Goal: Check status: Check status

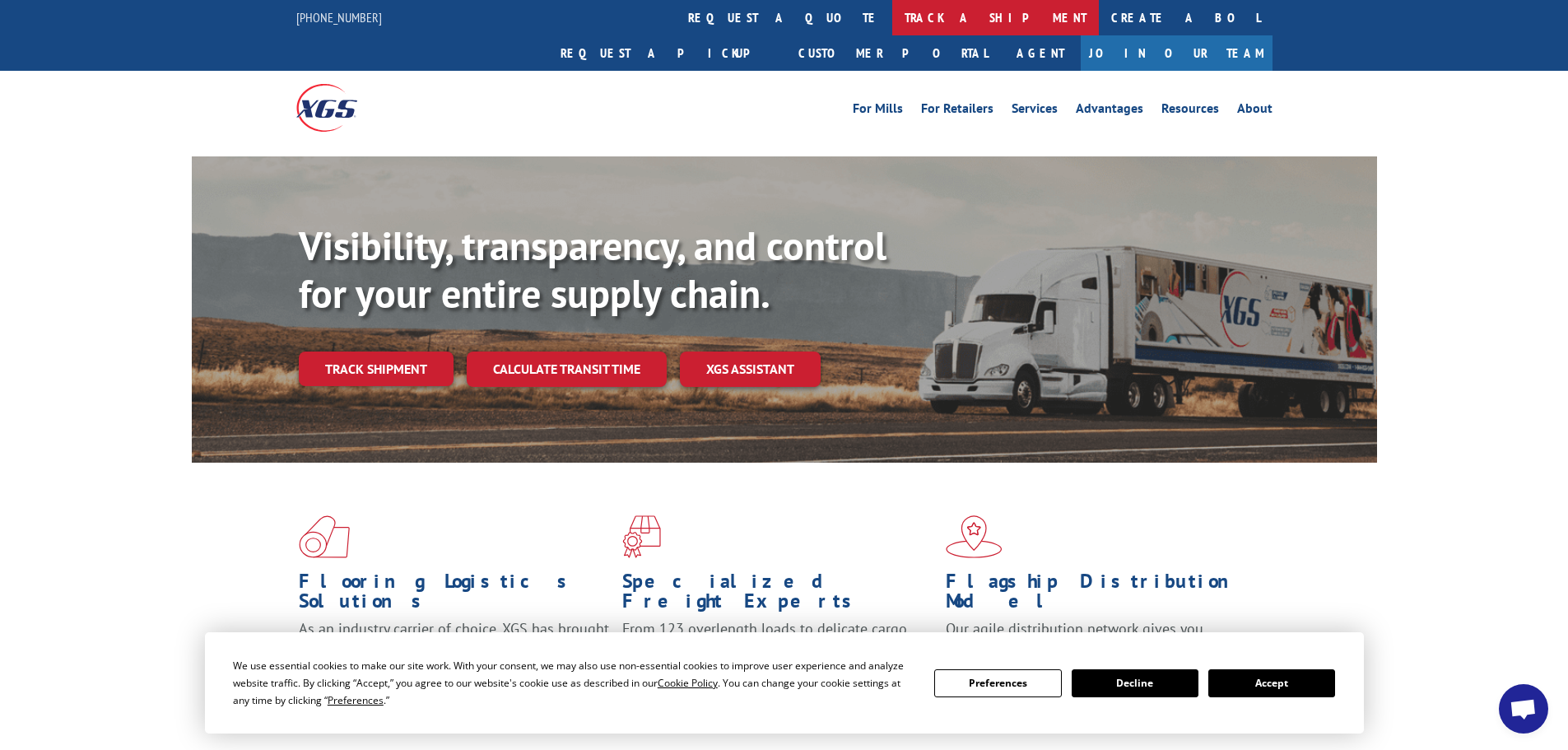
click at [893, 23] on link "track a shipment" at bounding box center [995, 17] width 207 height 35
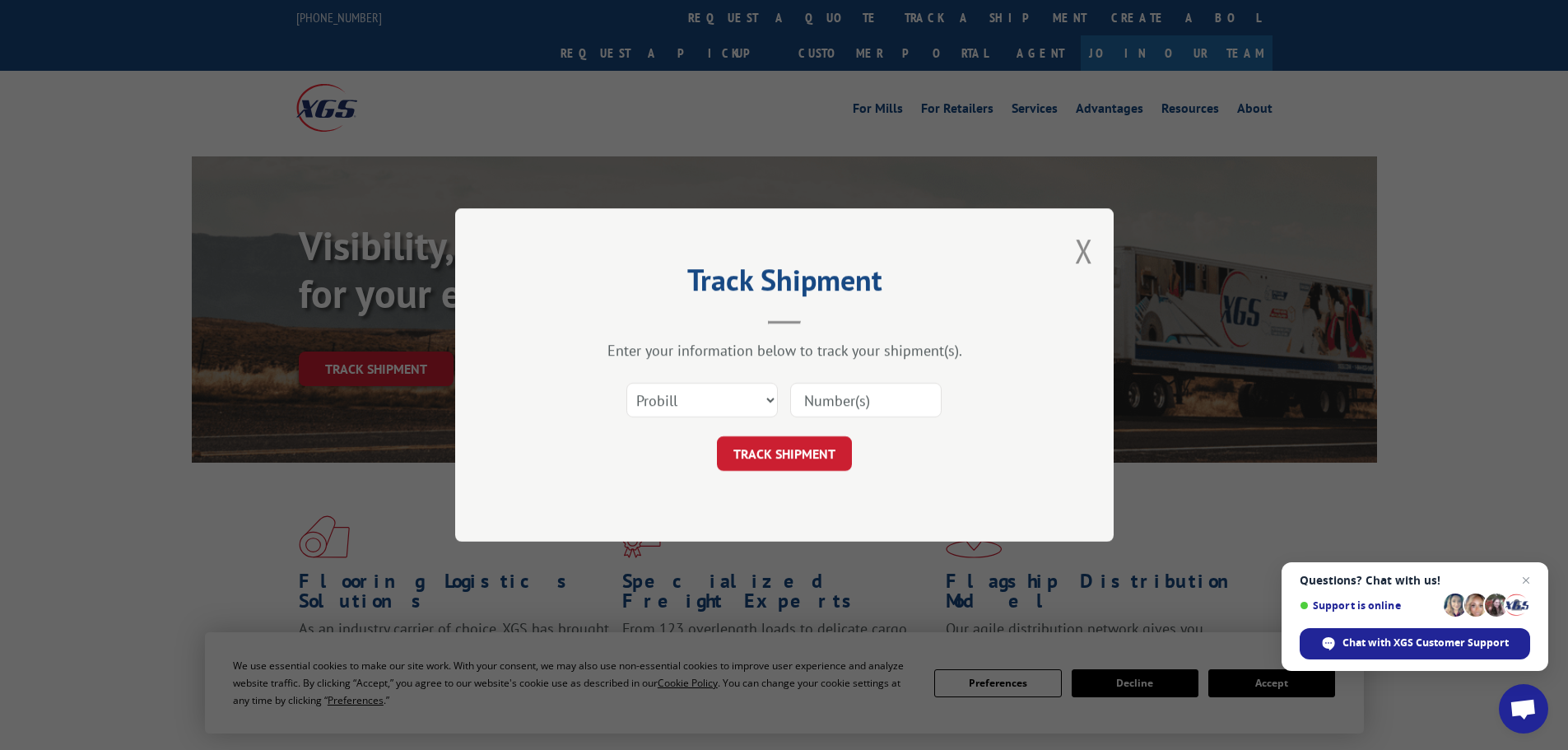
click at [689, 382] on div "Select category... Probill BOL PO" at bounding box center [701, 401] width 150 height 38
click at [675, 388] on select "Select category... Probill BOL PO" at bounding box center [701, 400] width 151 height 35
select select "bol"
click at [626, 382] on select "Select category... Probill BOL PO" at bounding box center [701, 400] width 151 height 35
click at [835, 404] on input at bounding box center [866, 400] width 151 height 35
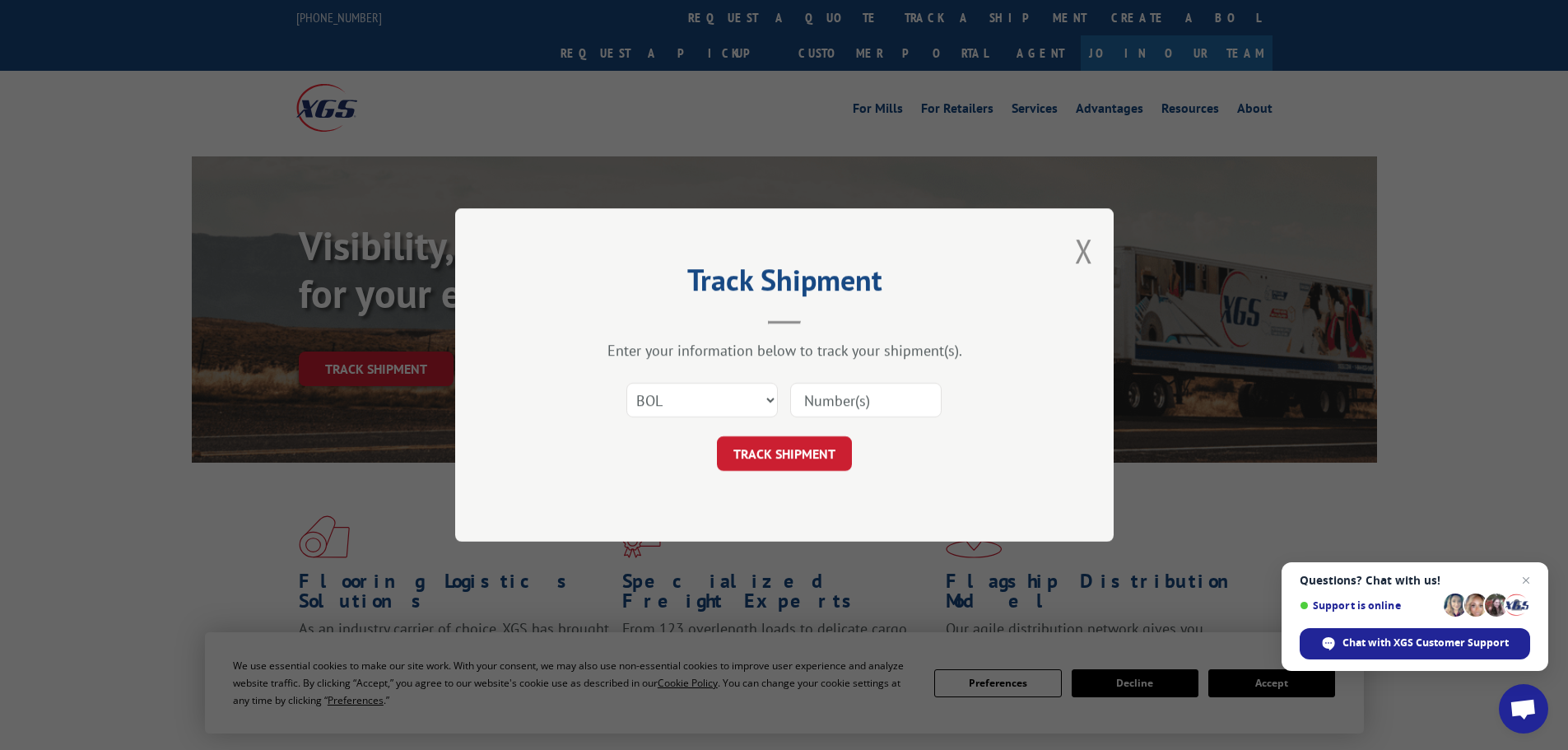
drag, startPoint x: 821, startPoint y: 381, endPoint x: 809, endPoint y: 396, distance: 19.2
click at [809, 396] on input at bounding box center [866, 400] width 151 height 35
paste input "5238572"
type input "5238572"
click at [799, 458] on button "TRACK SHIPMENT" at bounding box center [784, 453] width 135 height 35
